Goal: Information Seeking & Learning: Learn about a topic

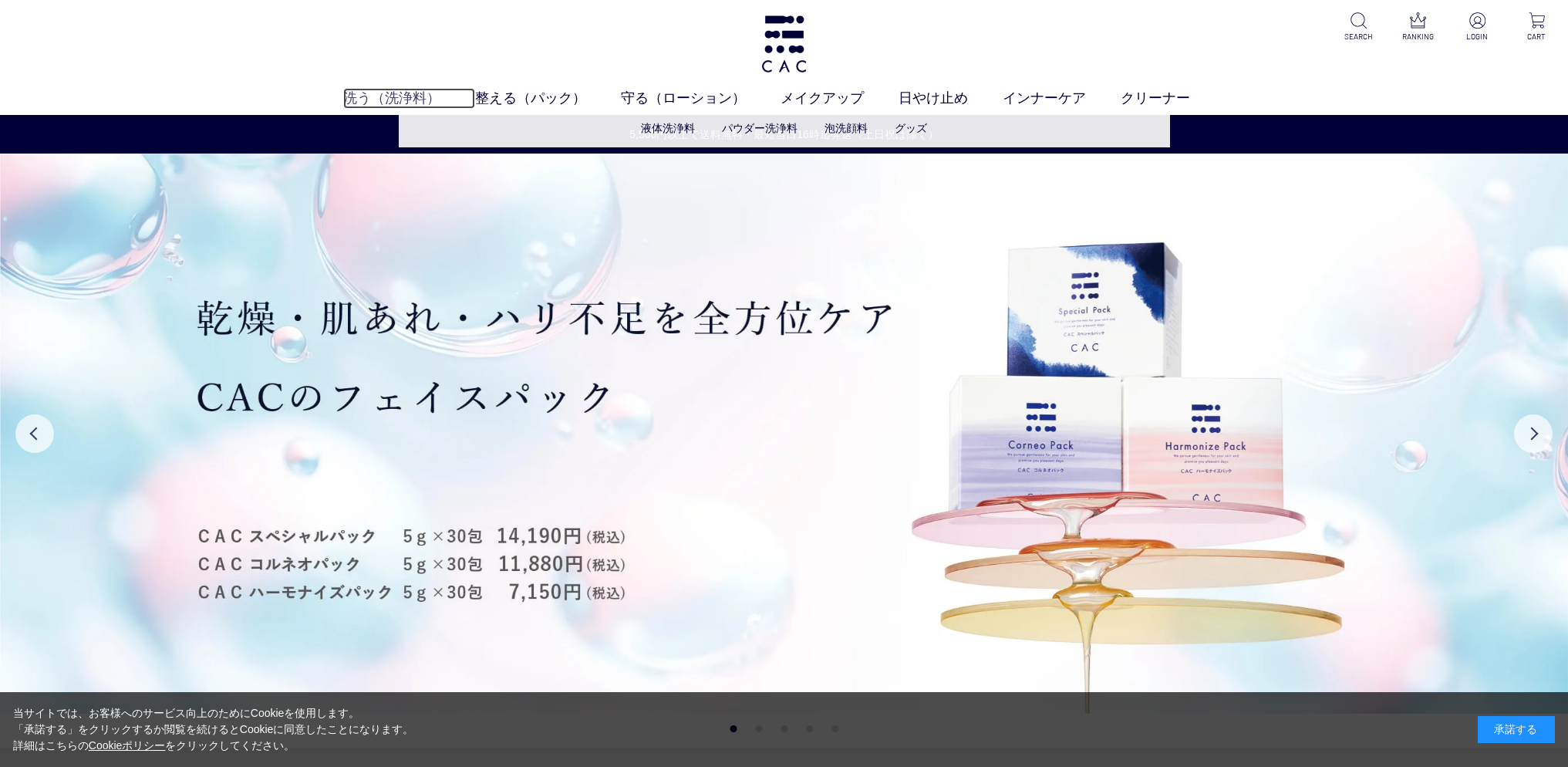
click at [405, 97] on link "洗う（洗浄料）" at bounding box center [409, 98] width 132 height 21
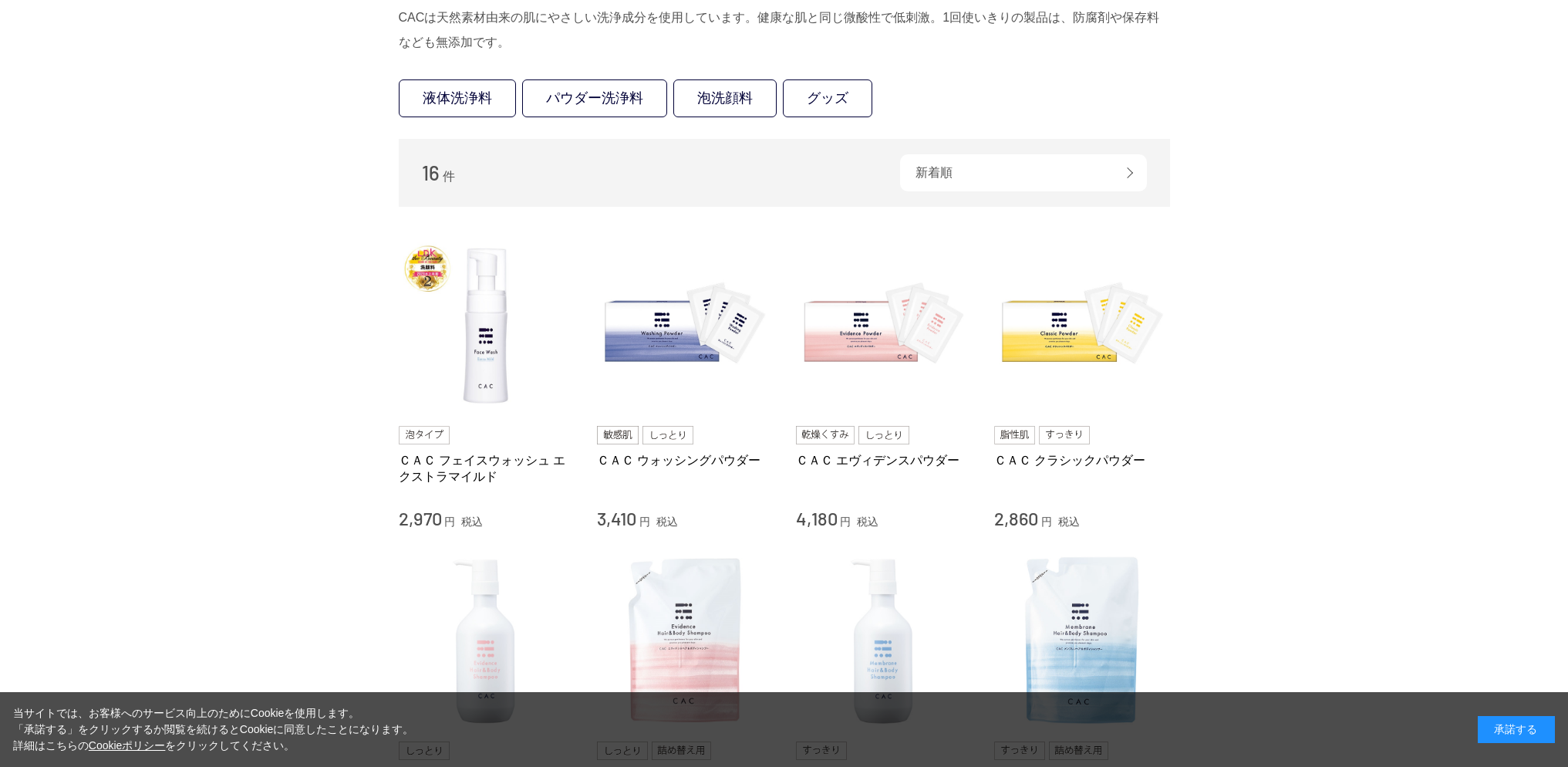
scroll to position [616, 0]
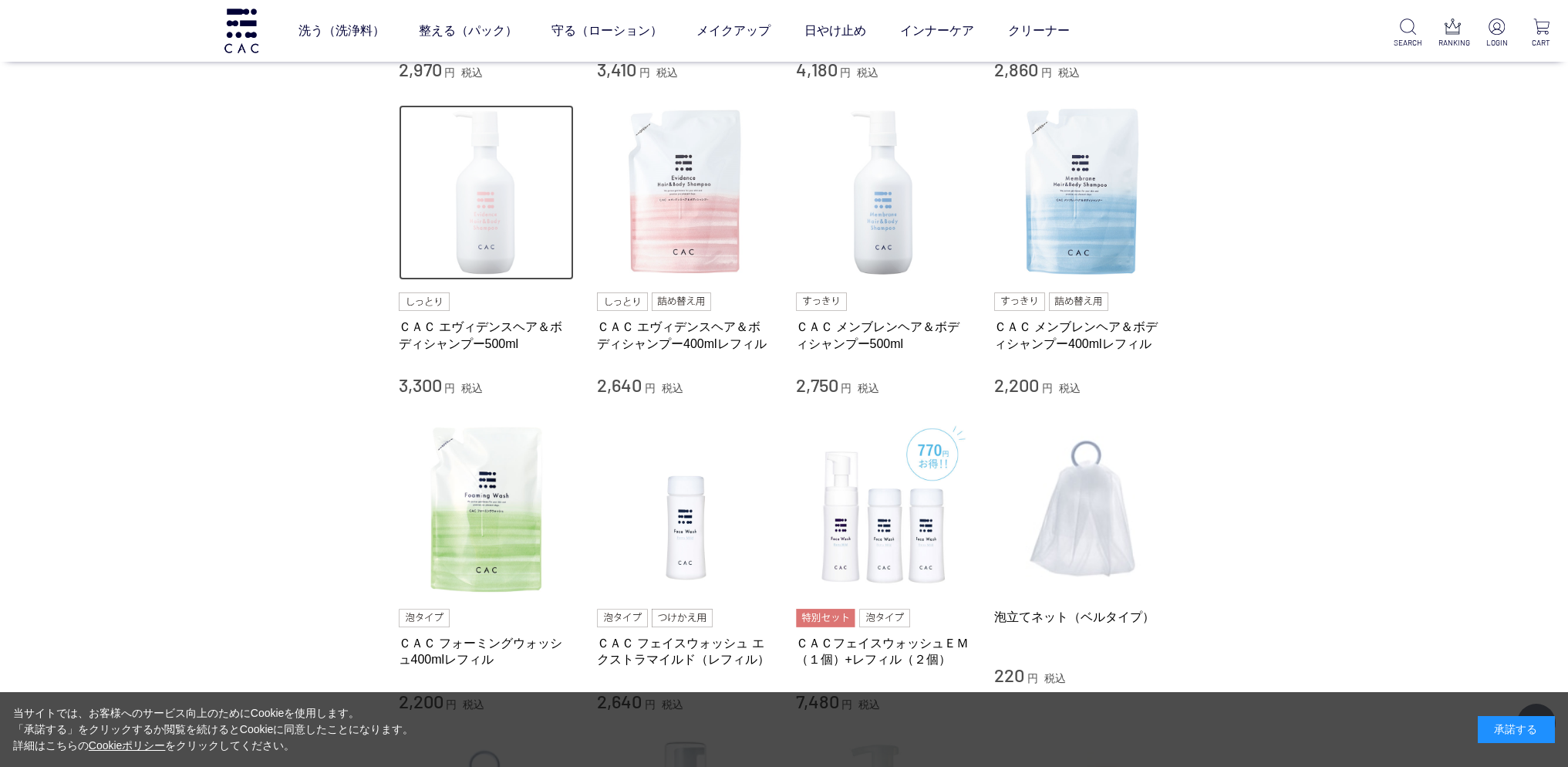
click at [493, 208] on img at bounding box center [486, 192] width 176 height 176
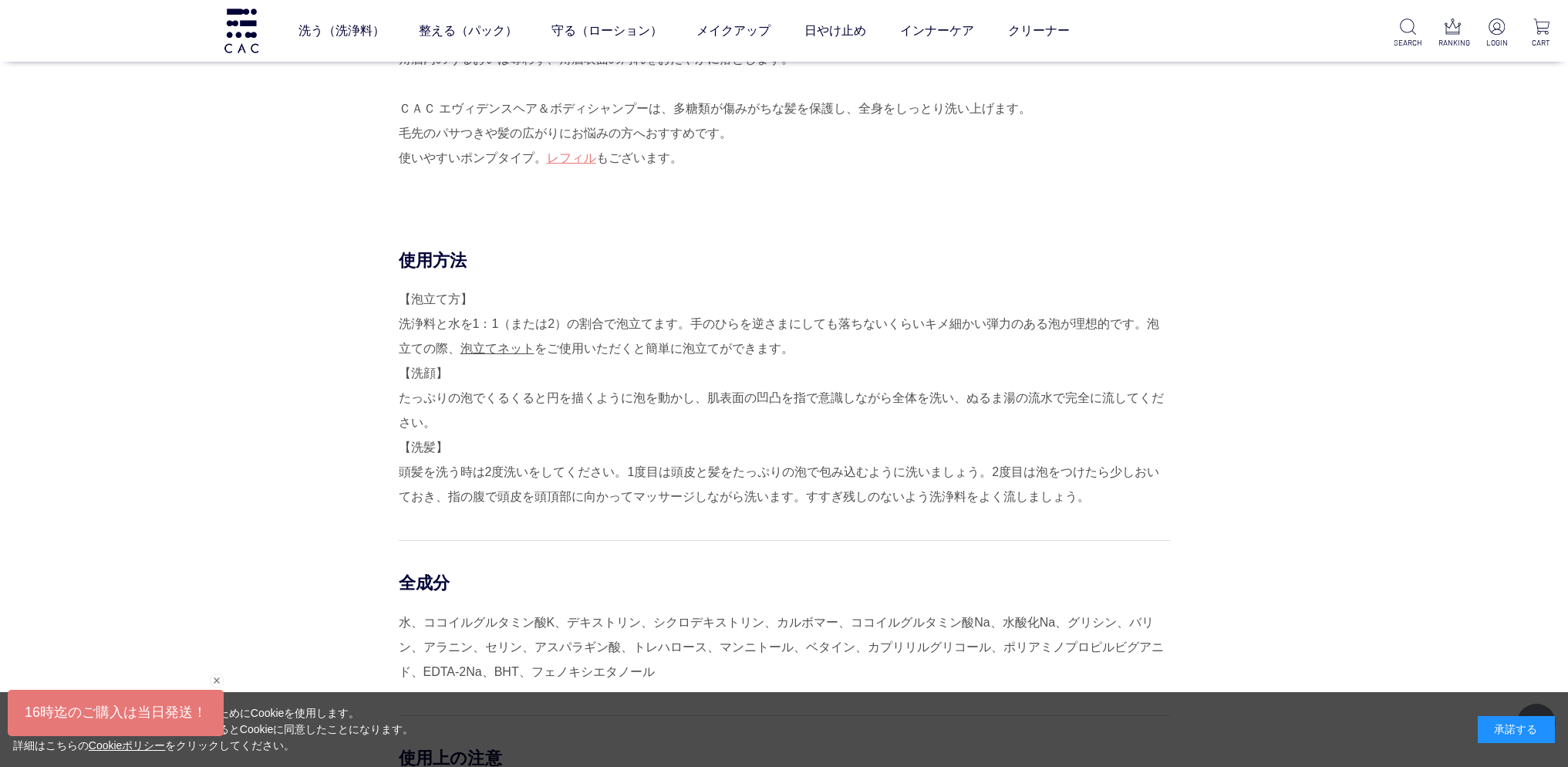
scroll to position [684, 0]
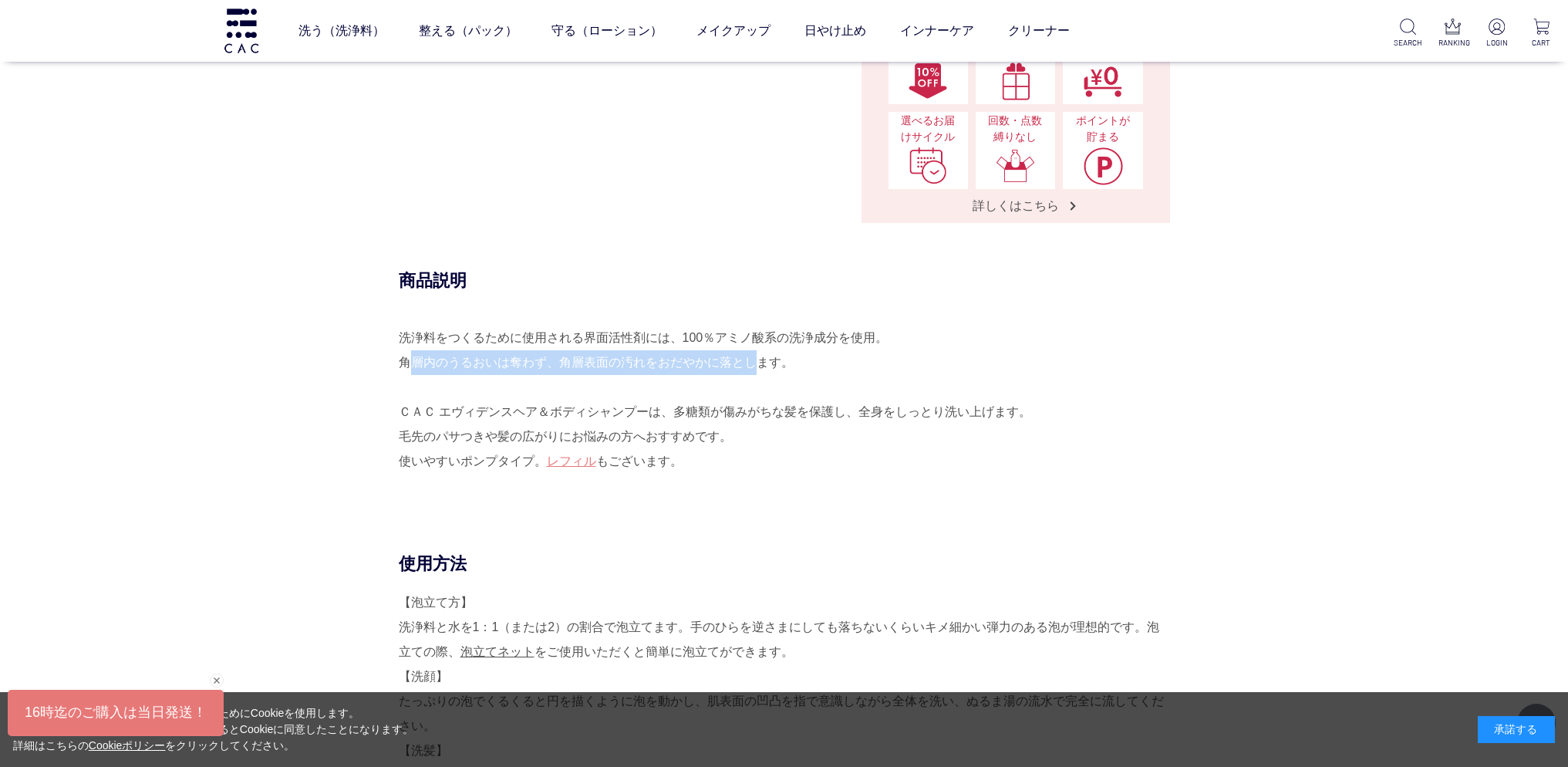
drag, startPoint x: 401, startPoint y: 362, endPoint x: 740, endPoint y: 367, distance: 339.0
click at [740, 367] on div "洗浄料をつくるために使用される界面活性剤には、100％アミノ酸系の洗浄成分を使用。 角層内のうるおいは奪わず、角層表面の汚れをおだやかに落とします。 ＣＡＣ …" at bounding box center [784, 412] width 772 height 173
copy div "角層内のうるおいは奪わず、角層表面の汚れをおだやかに落と"
click at [1081, 364] on div "洗浄料をつくるために使用される界面活性剤には、100％アミノ酸系の洗浄成分を使用。 角層内のうるおいは奪わず、角層表面の汚れをおだやかに落とします。 ＣＡＣ …" at bounding box center [784, 412] width 772 height 173
drag, startPoint x: 434, startPoint y: 371, endPoint x: 741, endPoint y: 362, distance: 307.1
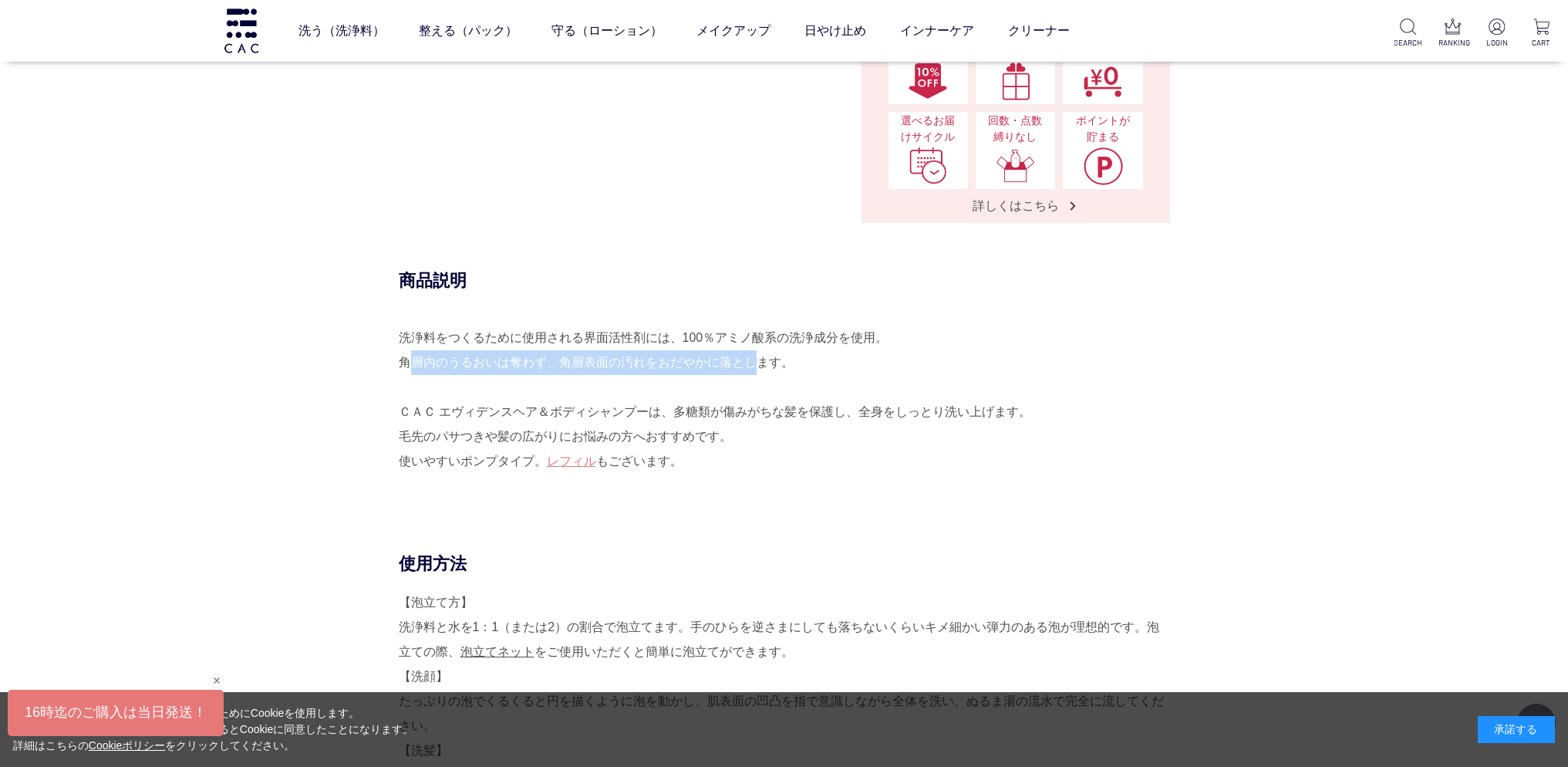
click at [741, 362] on div "洗浄料をつくるために使用される界面活性剤には、100％アミノ酸系の洗浄成分を使用。 角層内のうるおいは奪わず、角層表面の汚れをおだやかに落とします。 ＣＡＣ …" at bounding box center [784, 412] width 772 height 173
copy div "角層内のうるおいは奪わず、角層表面の汚れをおだやかに落と"
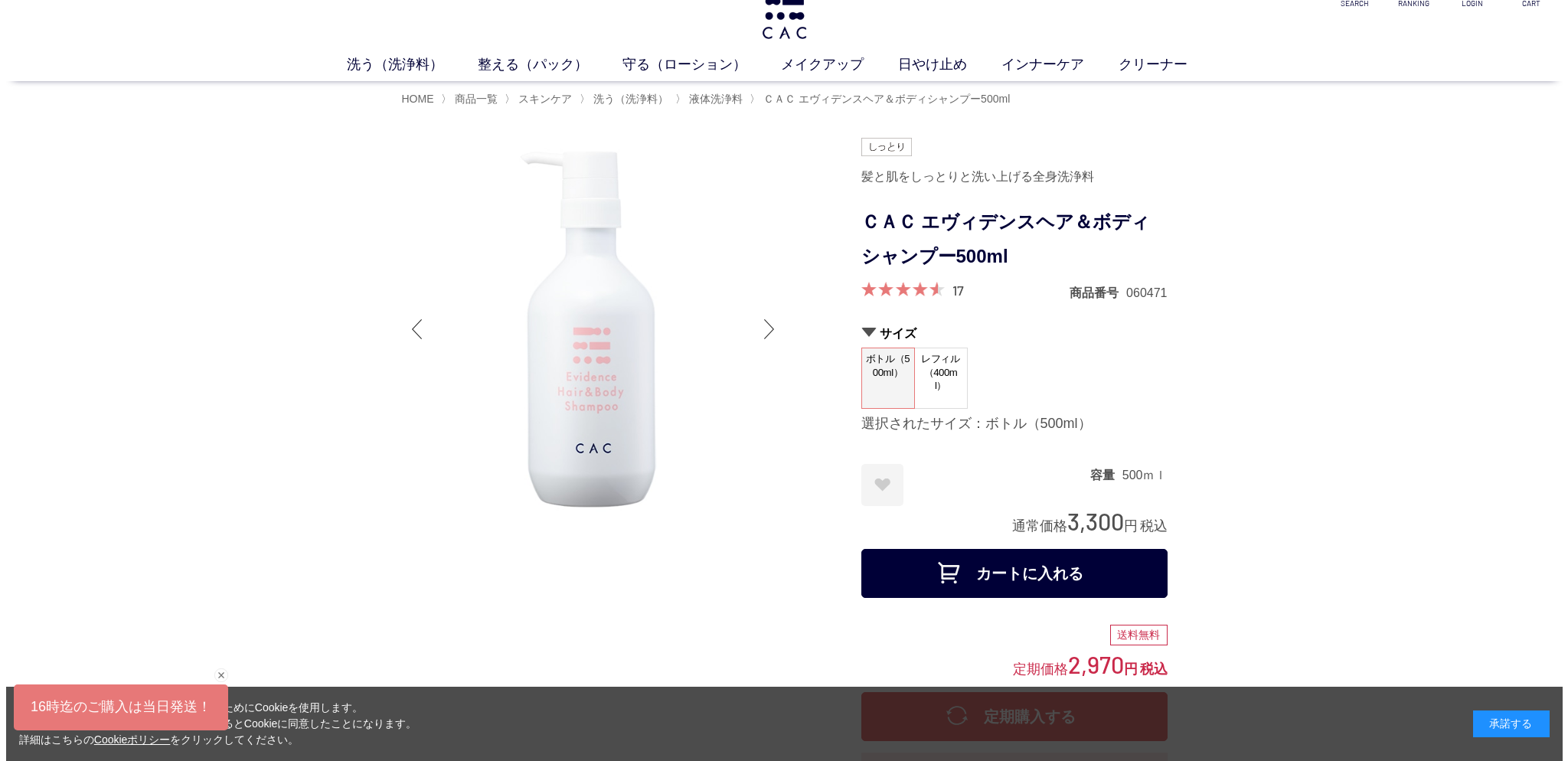
scroll to position [0, 0]
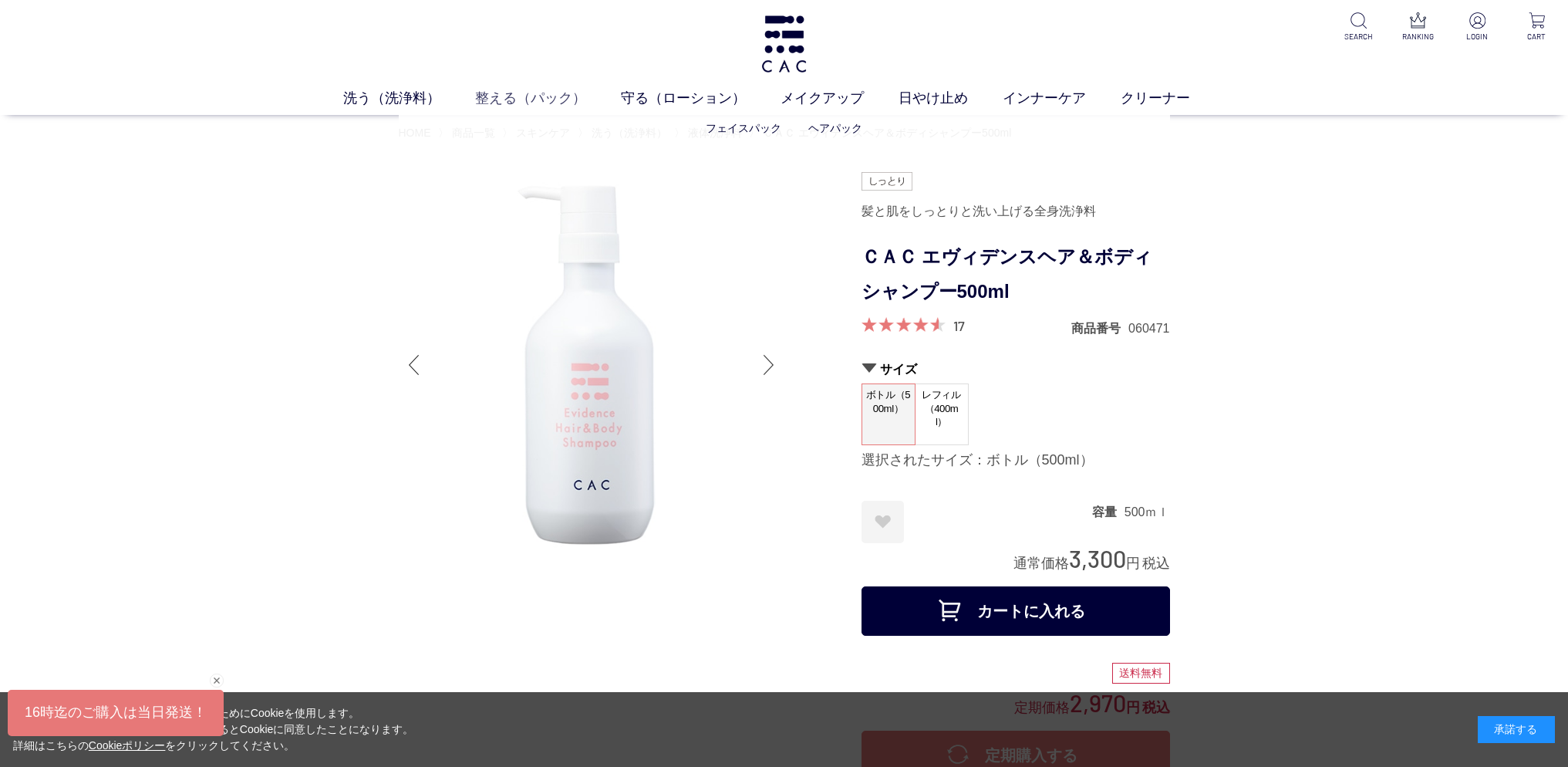
click at [548, 111] on ul "洗う（洗浄料） 液体洗浄料 パウダー洗浄料 泡洗顔料 グッズ 整える（パック） フェイスパック ヘアパック 守る（ローション） 保湿化粧水 柔軟化粧水 美容液…" at bounding box center [784, 101] width 1568 height 27
click at [549, 105] on link "整える（パック）" at bounding box center [548, 98] width 146 height 21
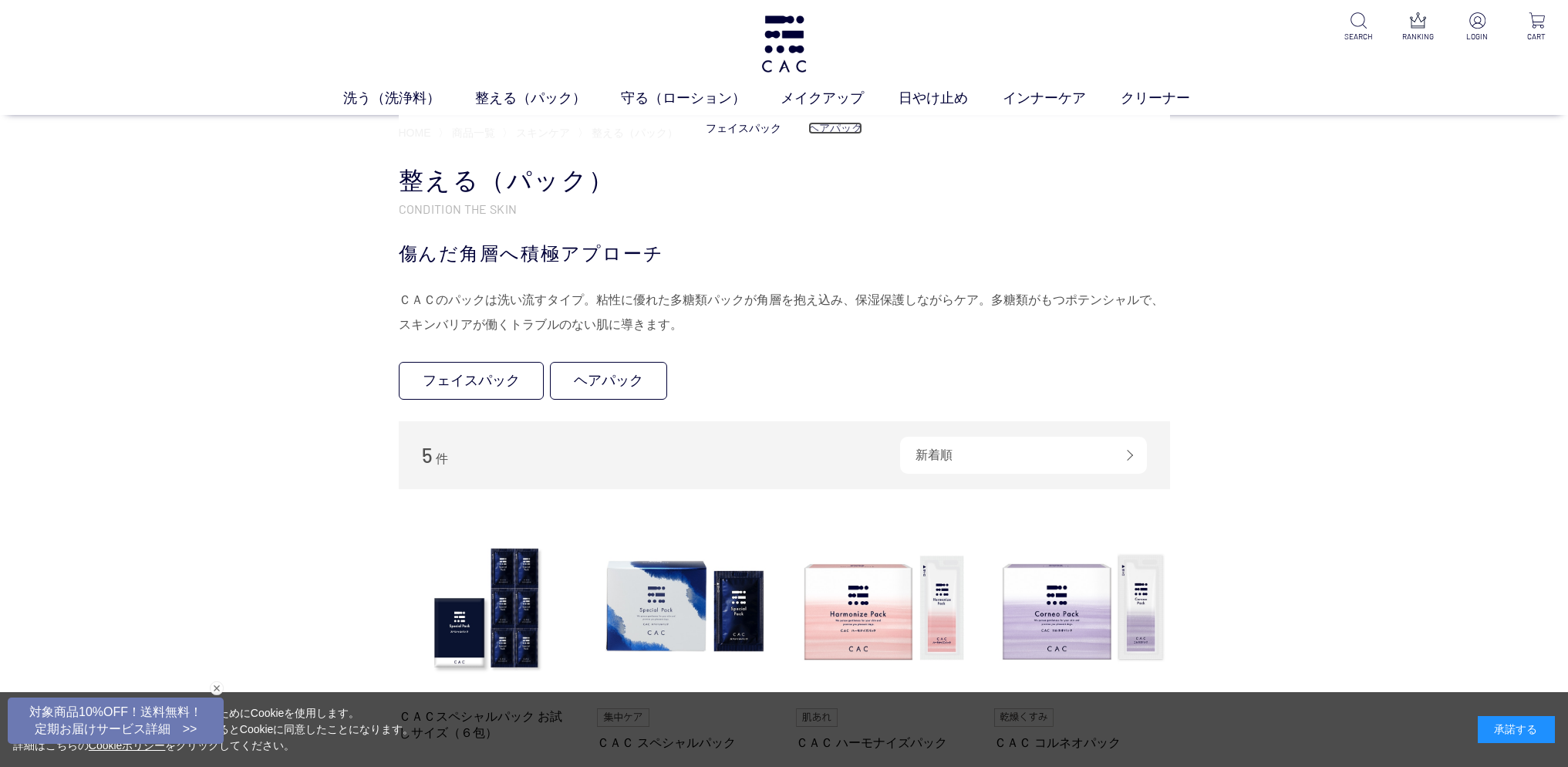
click at [825, 126] on link "ヘアパック" at bounding box center [835, 128] width 54 height 13
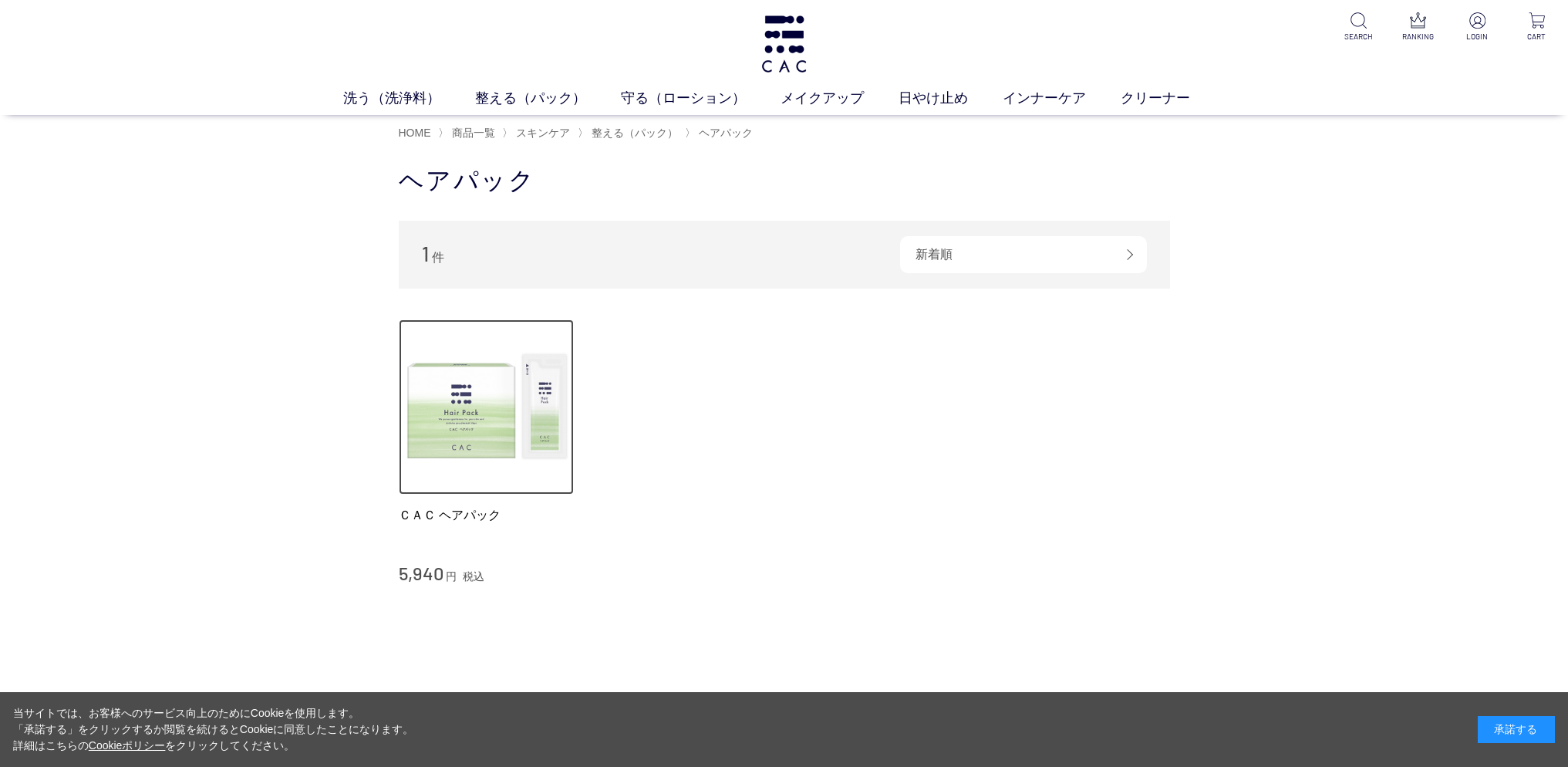
click at [513, 417] on img at bounding box center [486, 407] width 176 height 176
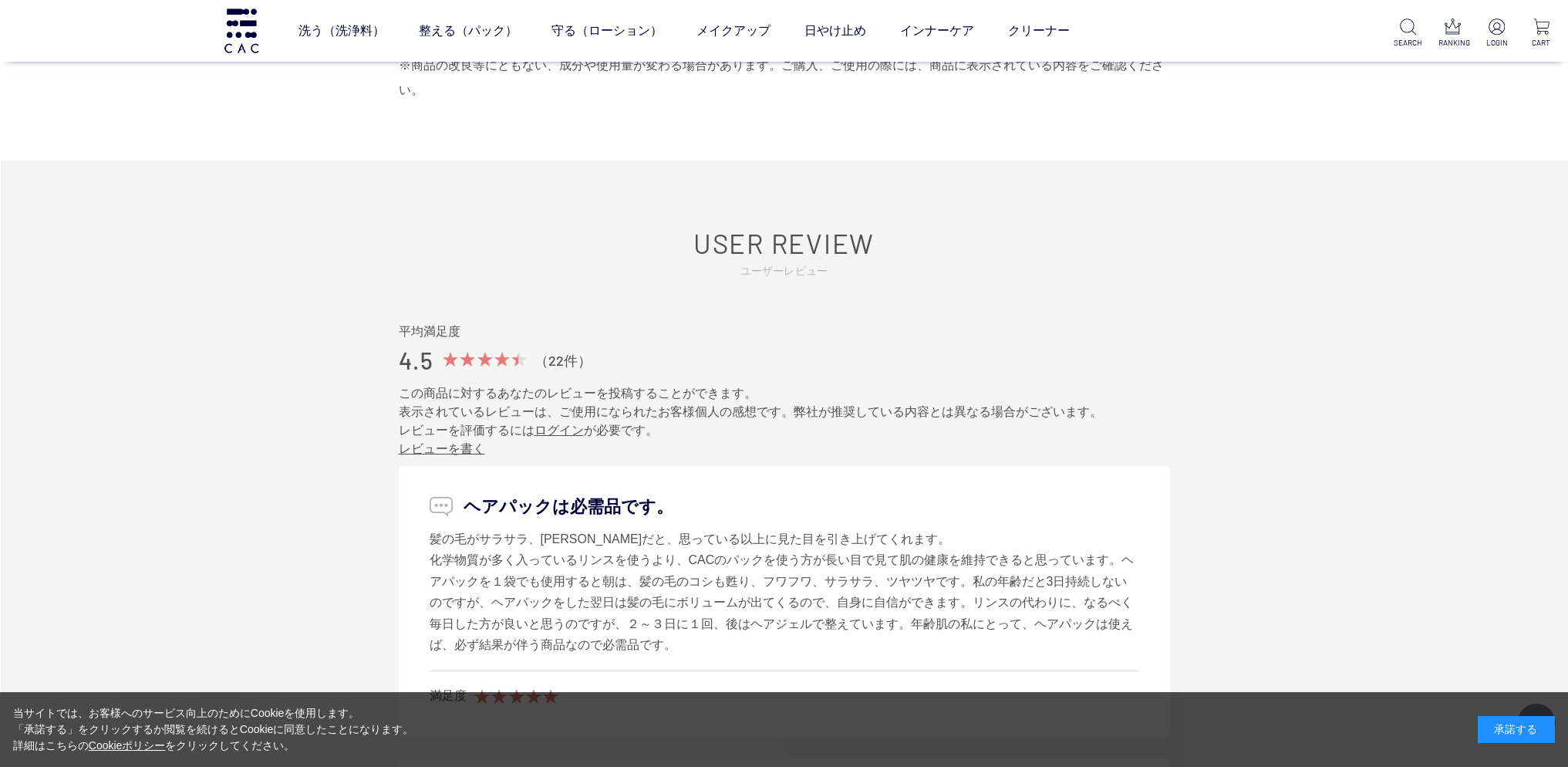
scroll to position [1928, 0]
